Goal: Task Accomplishment & Management: Complete application form

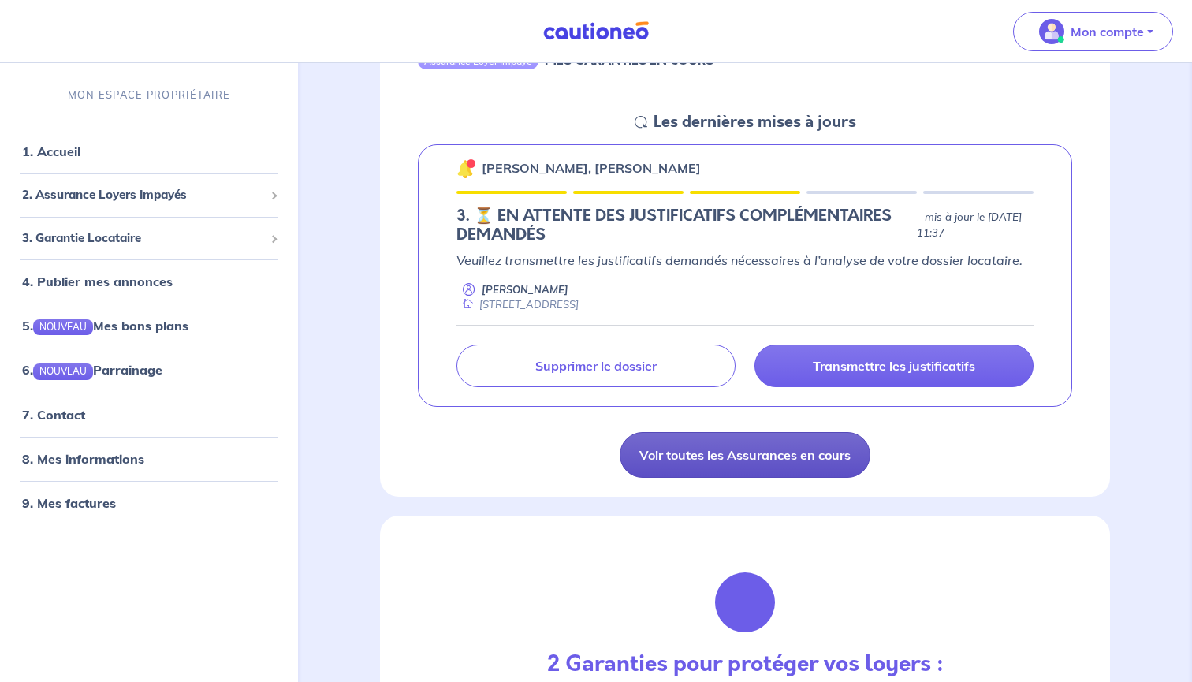
scroll to position [210, 0]
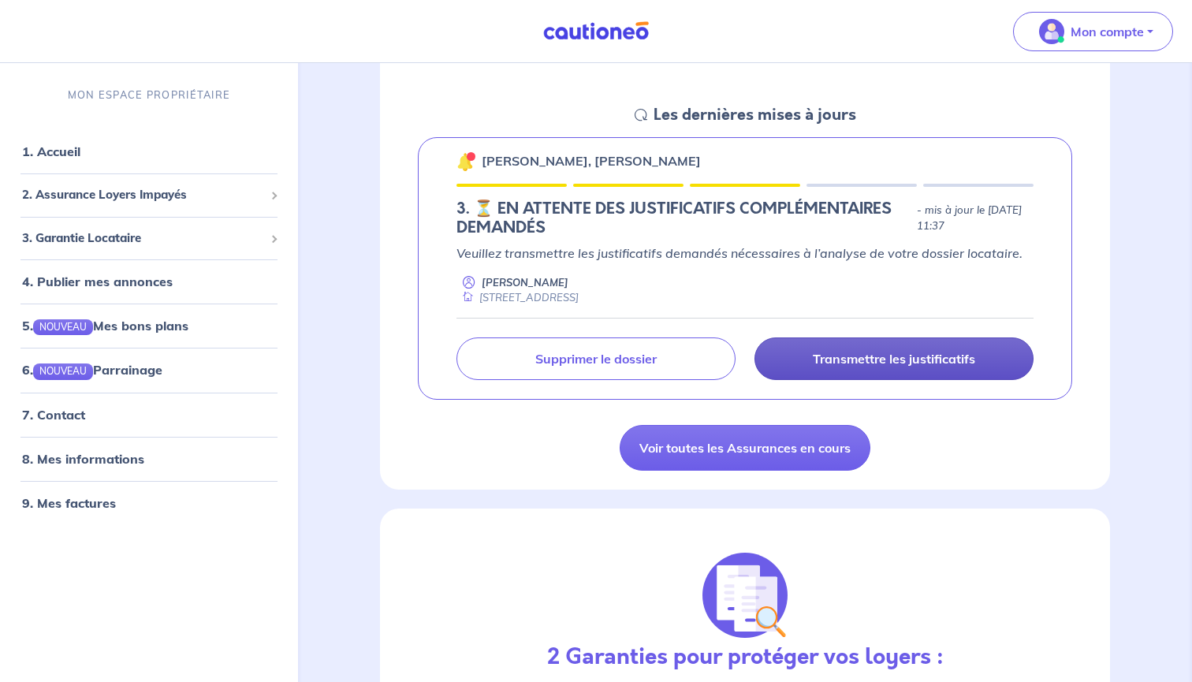
click at [873, 362] on p "Transmettre les justificatifs" at bounding box center [894, 359] width 162 height 16
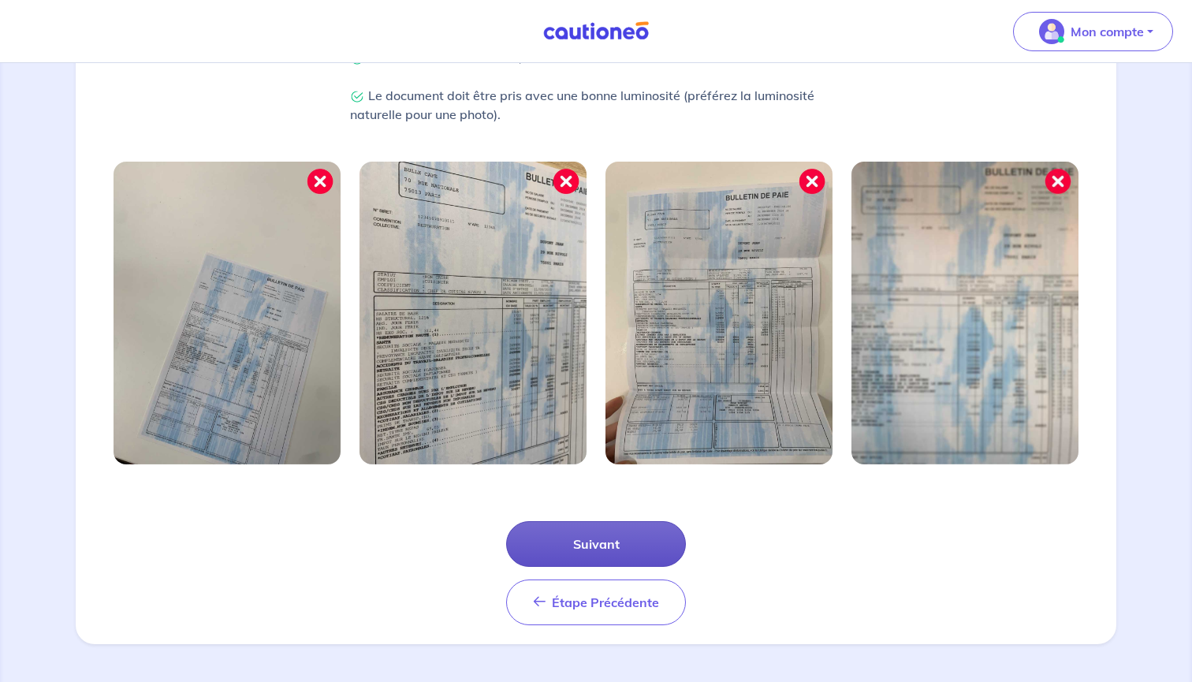
click at [608, 544] on button "Suivant" at bounding box center [596, 544] width 180 height 46
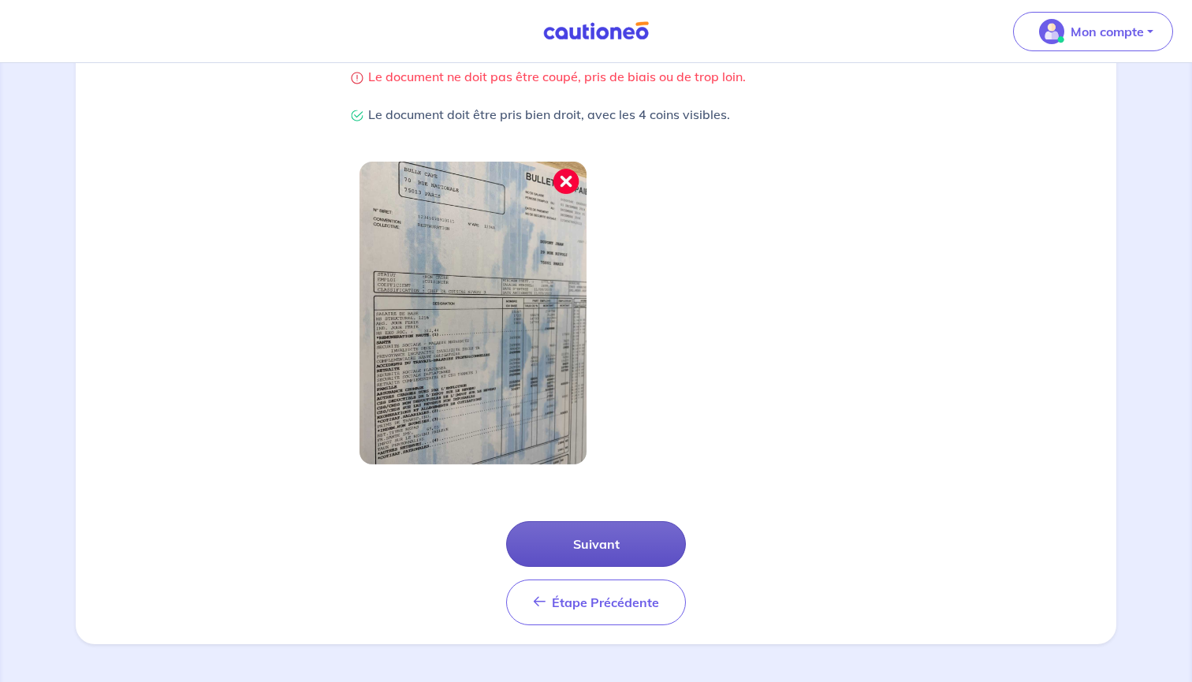
scroll to position [371, 0]
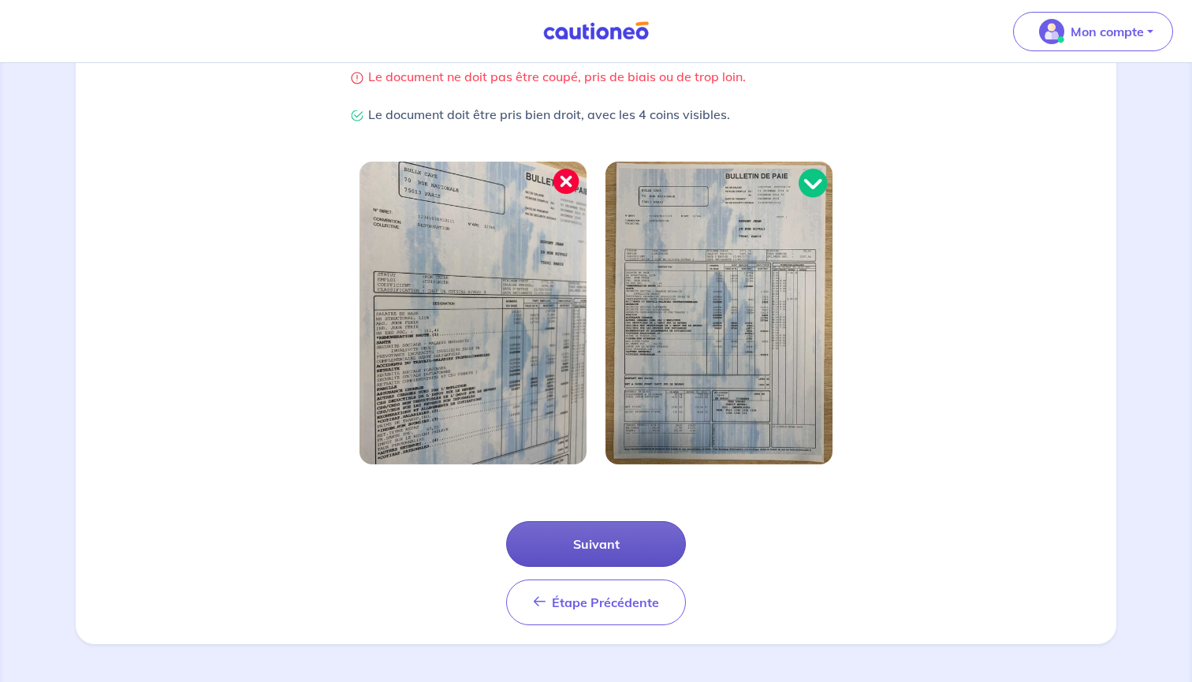
click at [619, 538] on button "Suivant" at bounding box center [596, 544] width 180 height 46
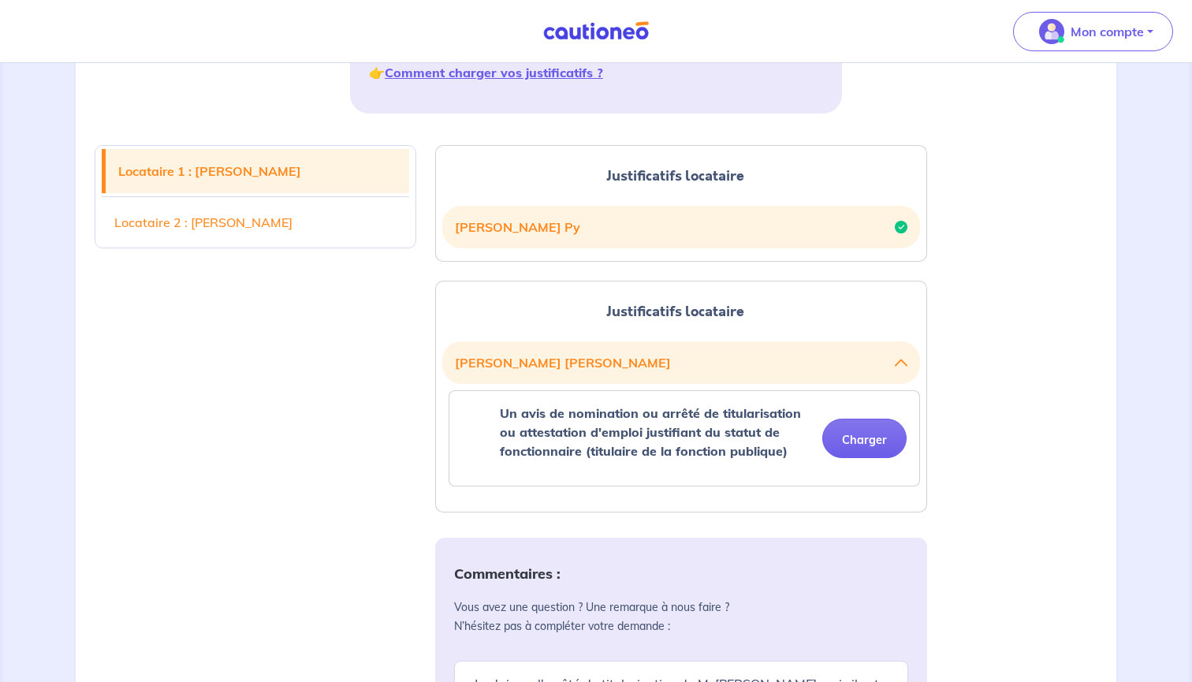
scroll to position [328, 0]
click at [865, 441] on button "Charger" at bounding box center [864, 438] width 84 height 39
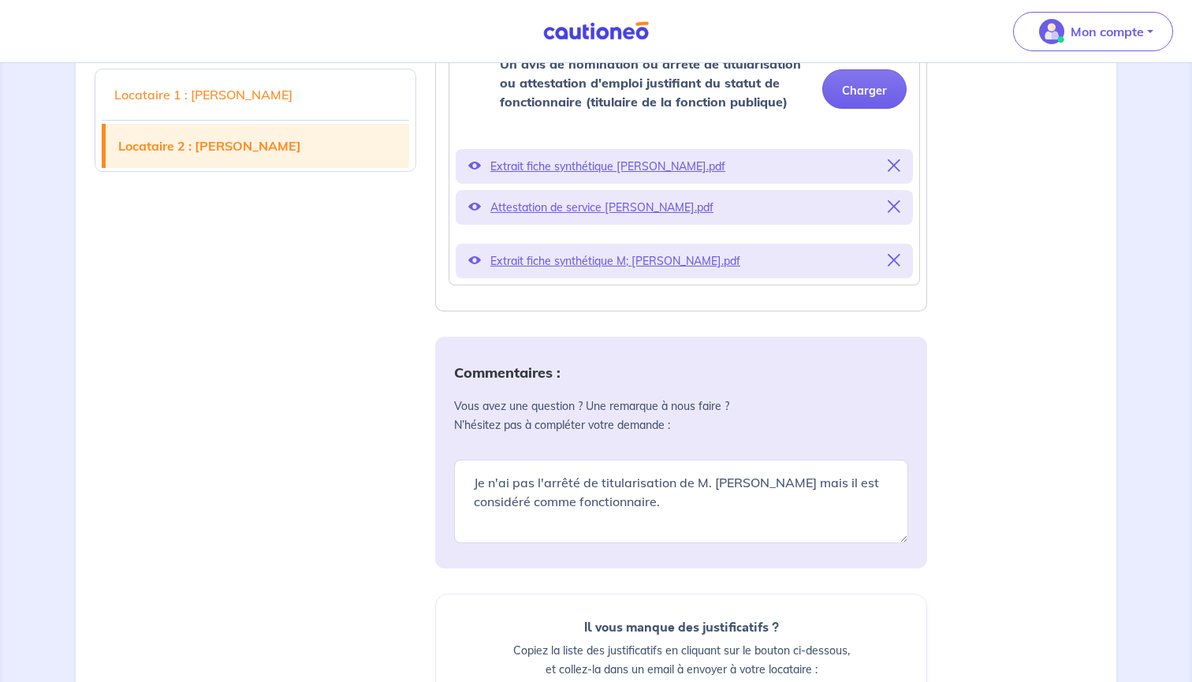
scroll to position [704, 0]
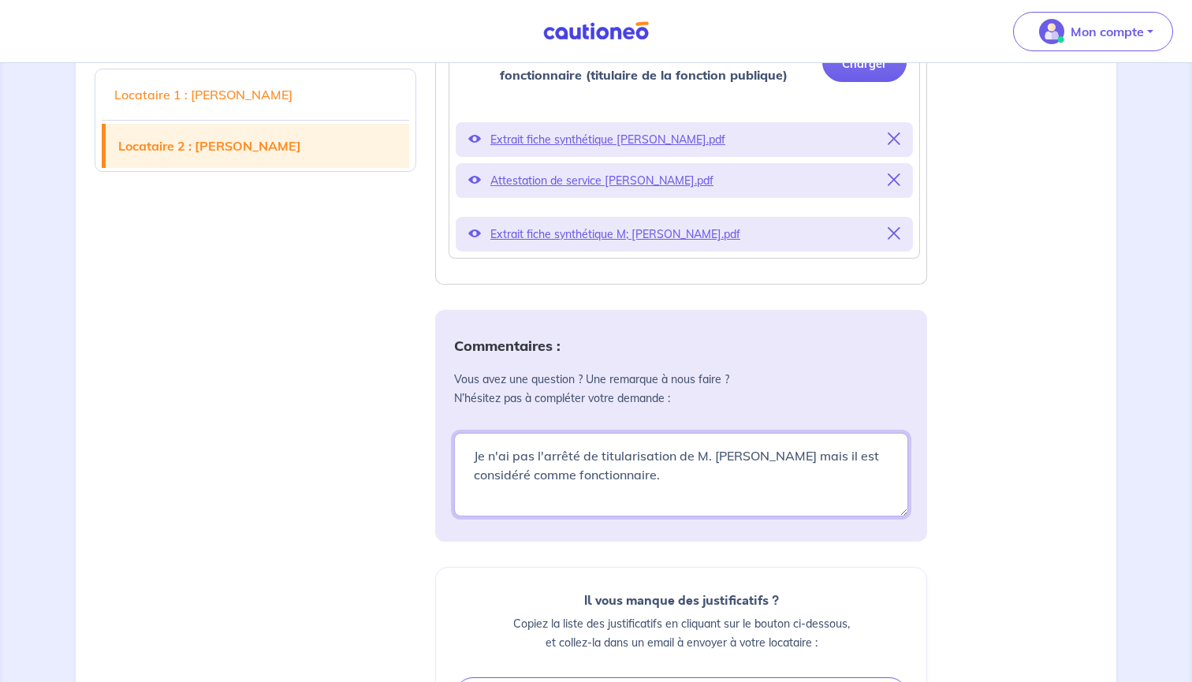
click at [631, 441] on textarea "Je n'ai pas l'arrêté de titularisation de M. [PERSON_NAME] mais il est considér…" at bounding box center [681, 475] width 454 height 84
drag, startPoint x: 669, startPoint y: 483, endPoint x: 400, endPoint y: 448, distance: 271.1
click at [400, 449] on div "Locataire 1 : [PERSON_NAME] Locataire 2 : [PERSON_NAME] Justificatifs locataire…" at bounding box center [596, 315] width 1022 height 1131
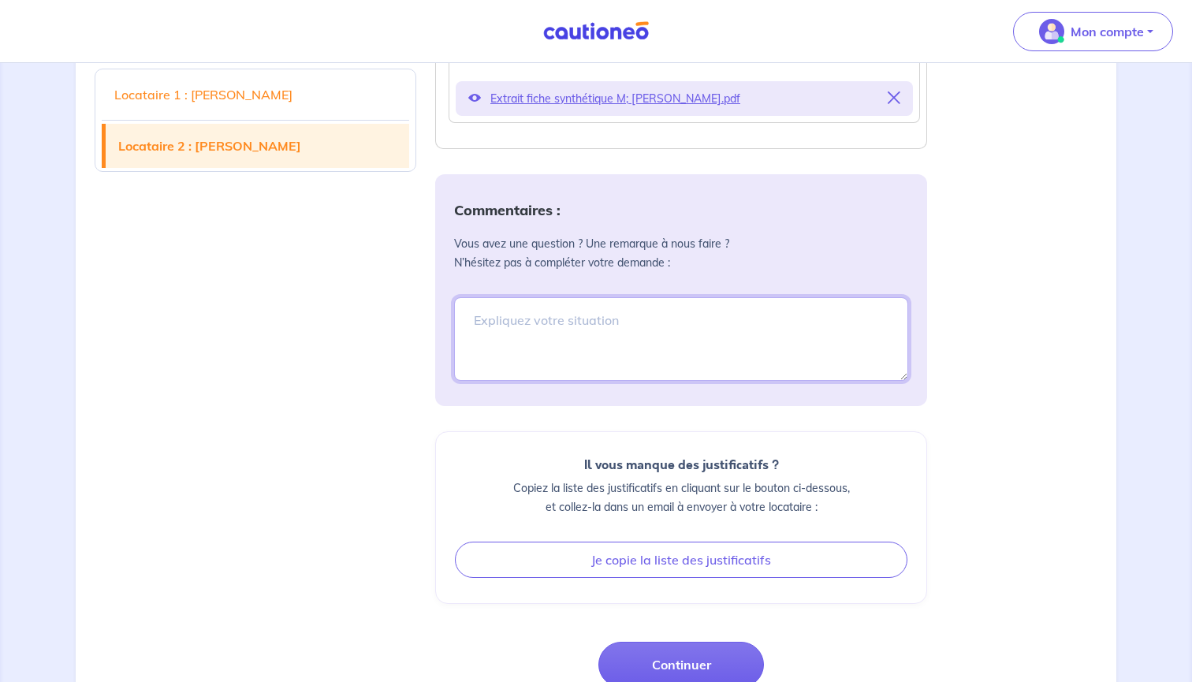
scroll to position [887, 0]
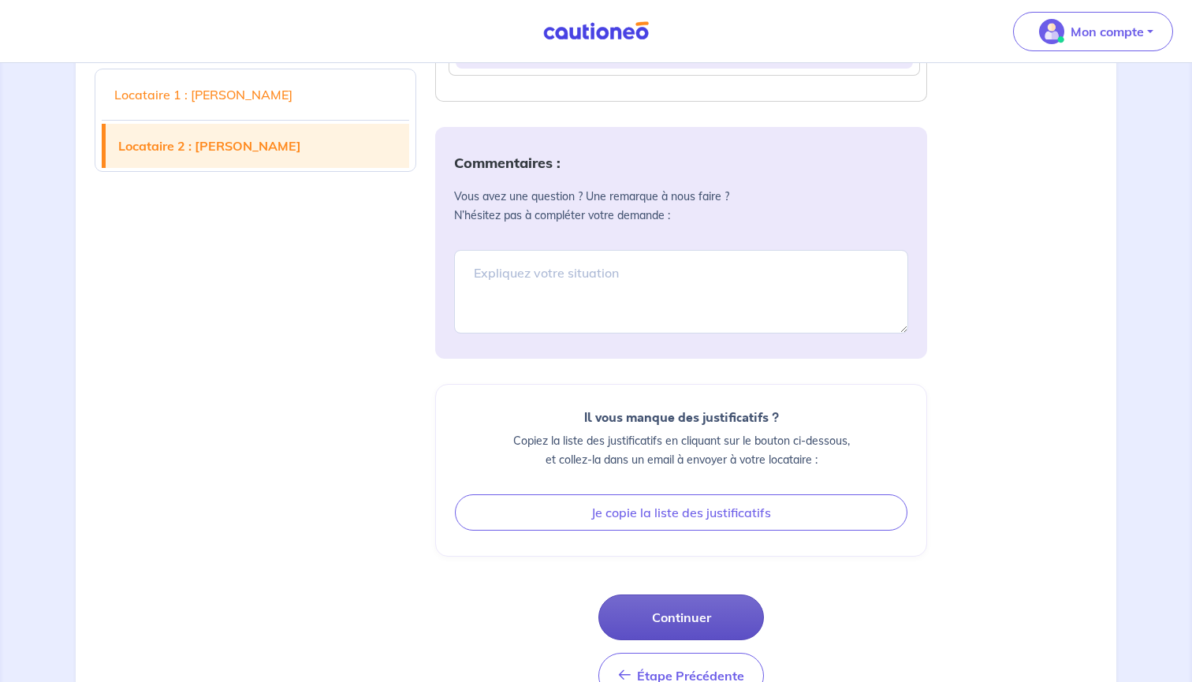
click at [681, 609] on button "Continuer" at bounding box center [681, 617] width 166 height 46
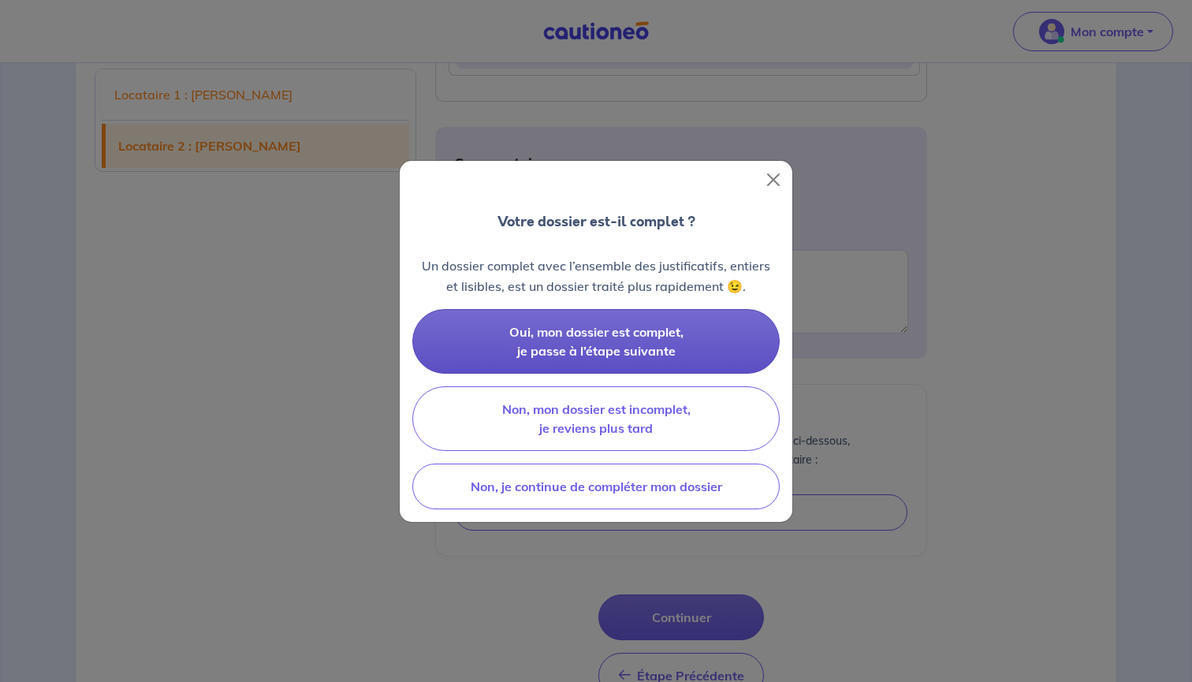
click at [614, 335] on span "Oui, mon dossier est complet, je passe à l’étape suivante" at bounding box center [596, 341] width 174 height 35
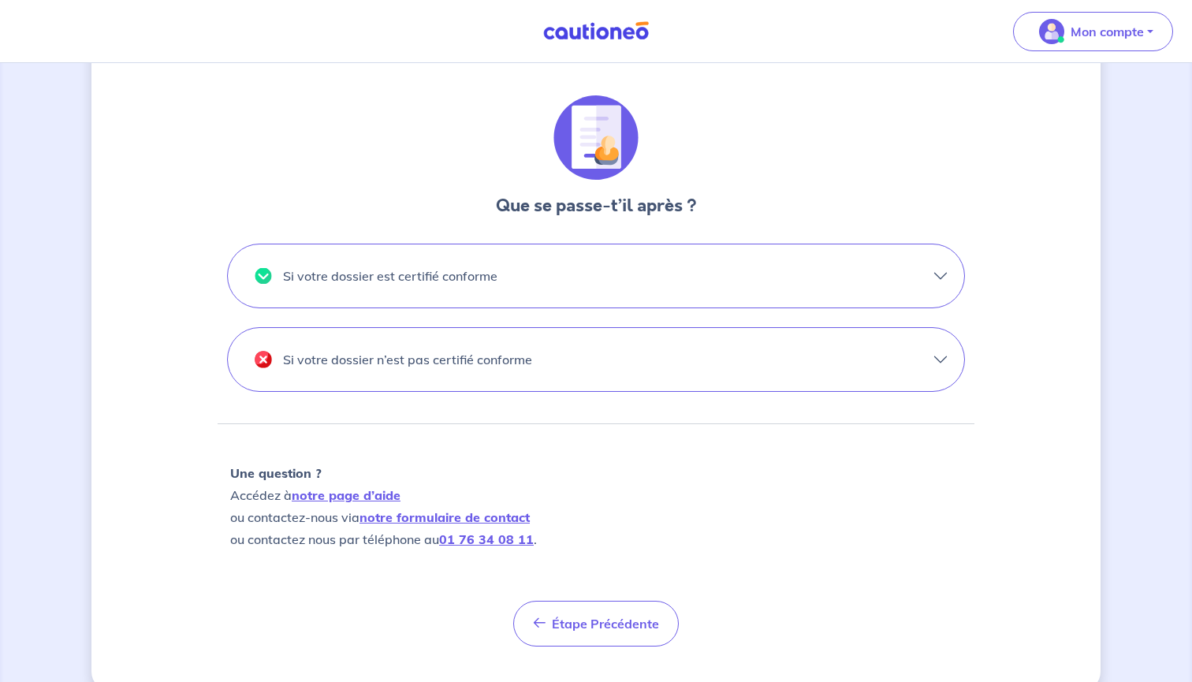
scroll to position [419, 0]
